Goal: Navigation & Orientation: Find specific page/section

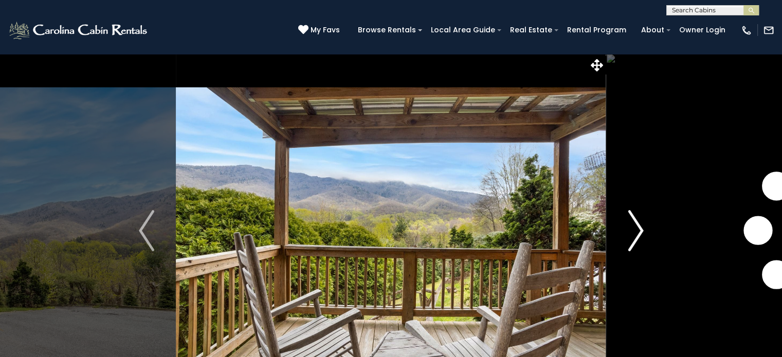
click at [634, 239] on img "Next" at bounding box center [635, 230] width 15 height 41
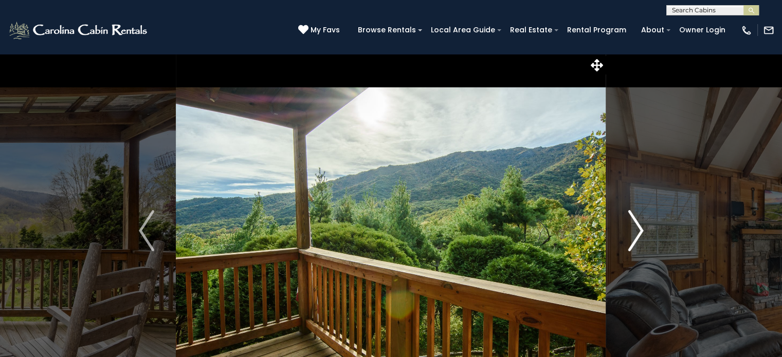
click at [636, 232] on img "Next" at bounding box center [635, 230] width 15 height 41
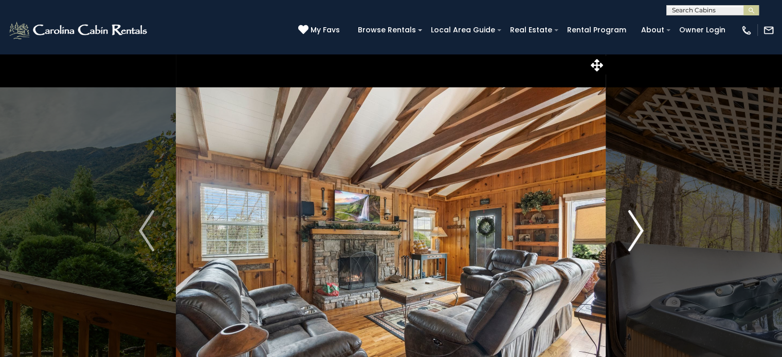
click at [636, 232] on img "Next" at bounding box center [635, 230] width 15 height 41
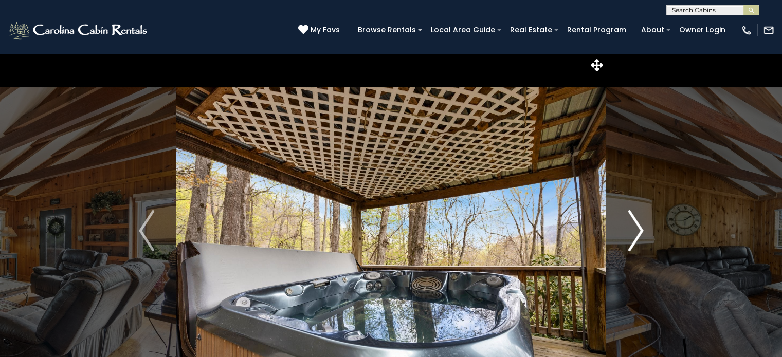
click at [636, 232] on img "Next" at bounding box center [635, 230] width 15 height 41
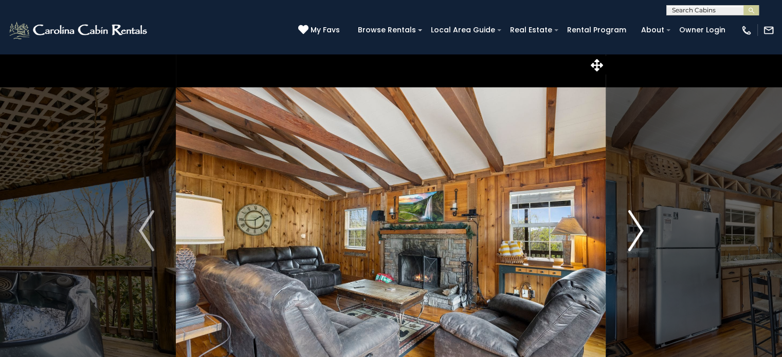
click at [636, 232] on img "Next" at bounding box center [635, 230] width 15 height 41
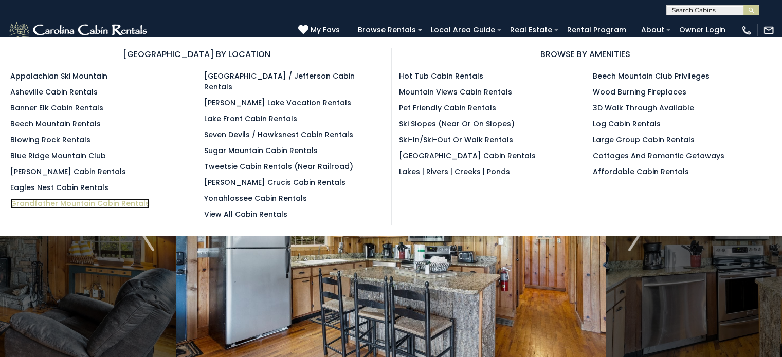
click at [99, 205] on link "Grandfather Mountain Cabin Rentals" at bounding box center [79, 203] width 139 height 10
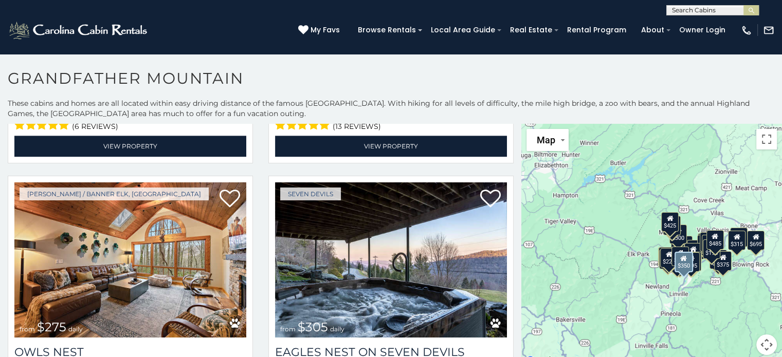
scroll to position [1543, 0]
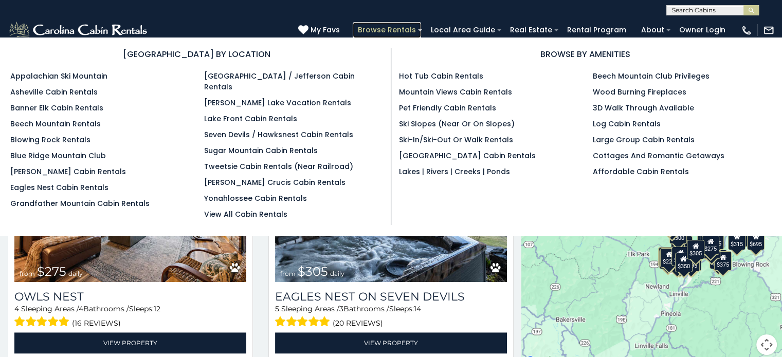
click at [400, 32] on link "Browse Rentals" at bounding box center [387, 30] width 68 height 16
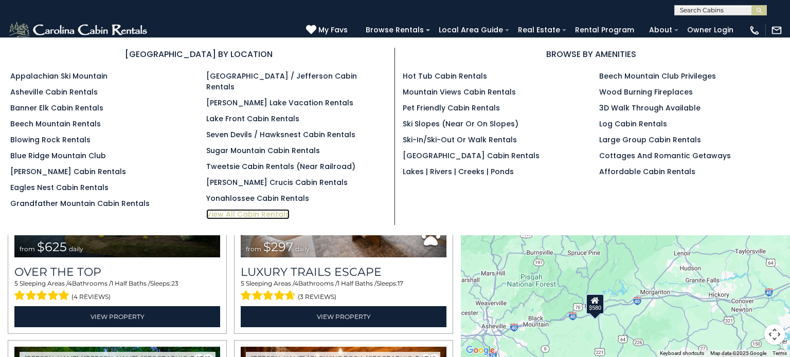
click at [257, 209] on link "View All Cabin Rentals" at bounding box center [247, 214] width 83 height 10
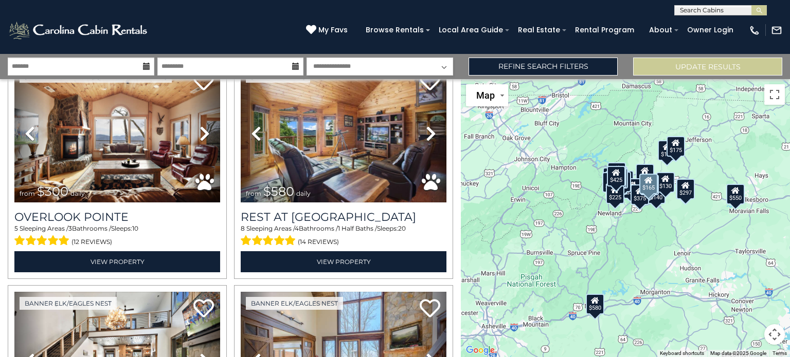
scroll to position [514, 0]
